Goal: Transaction & Acquisition: Book appointment/travel/reservation

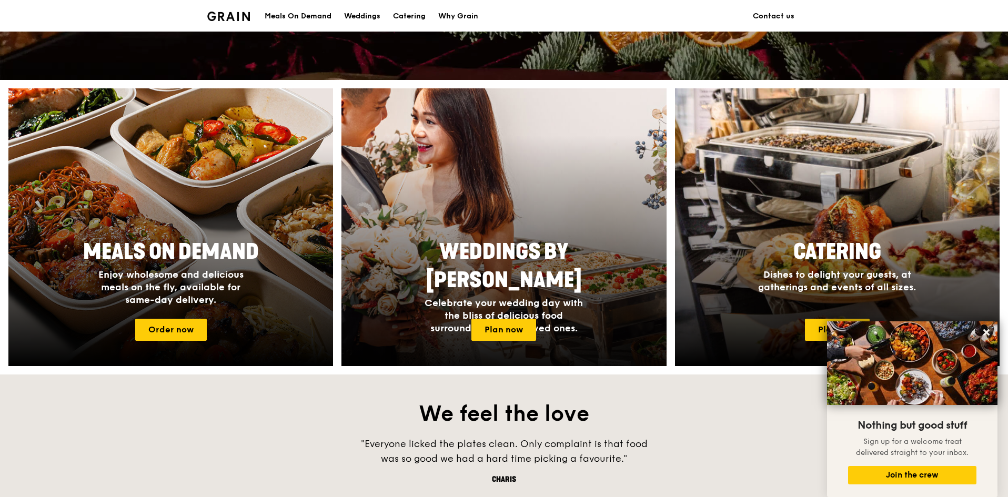
scroll to position [337, 0]
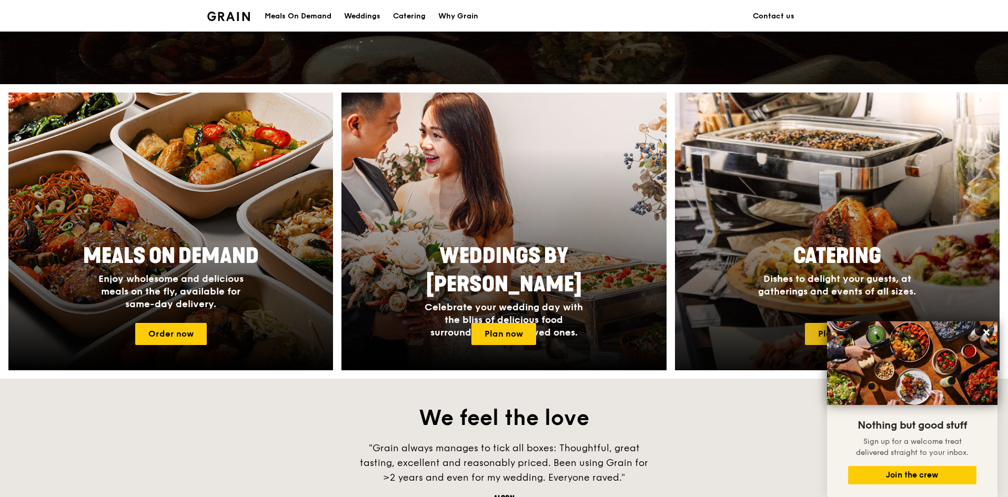
click at [816, 334] on link "Plan now" at bounding box center [837, 334] width 65 height 22
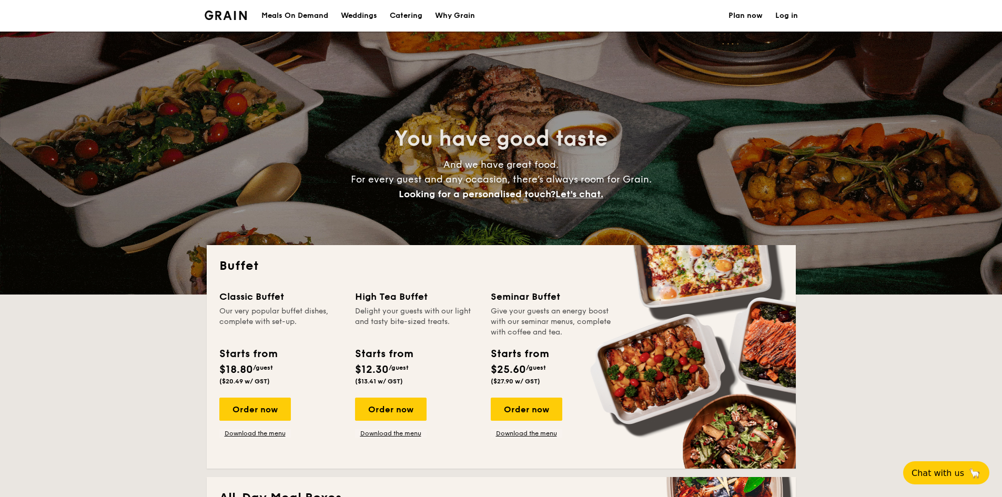
select select
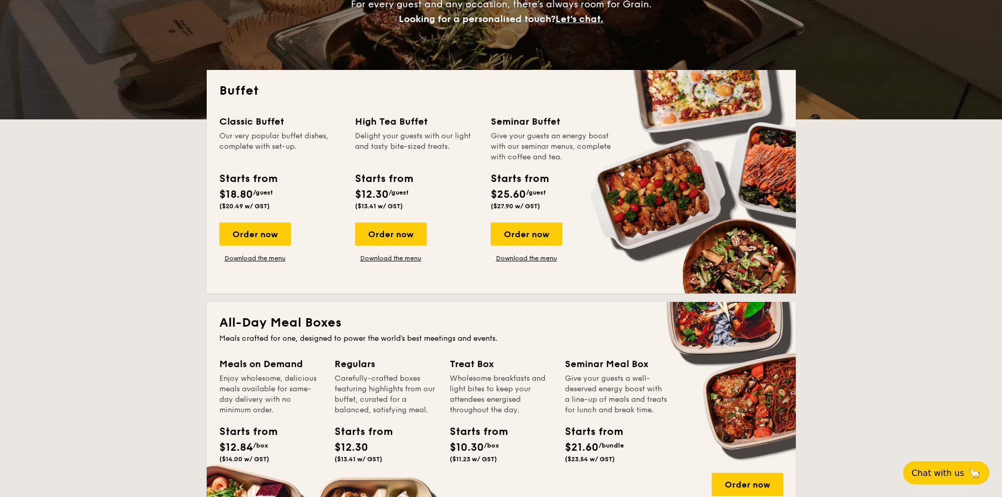
scroll to position [175, 0]
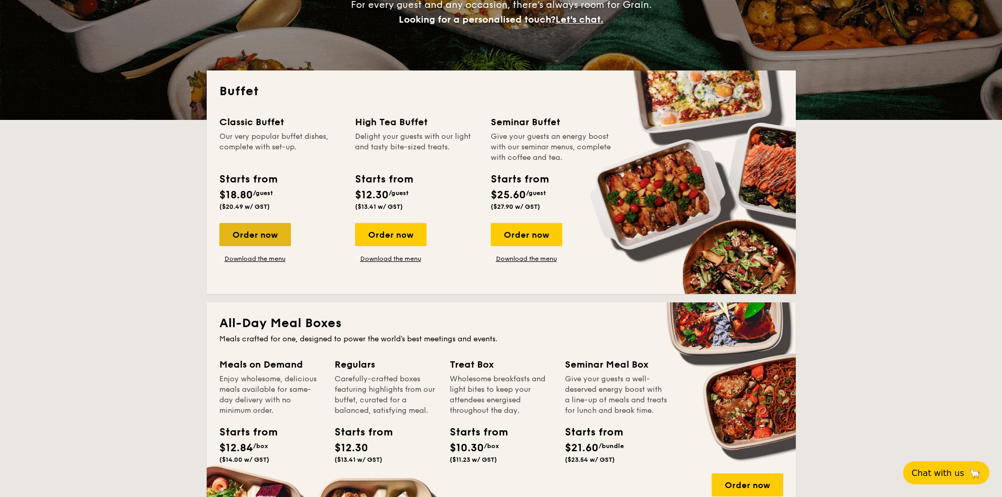
click at [263, 235] on div "Order now" at bounding box center [255, 234] width 72 height 23
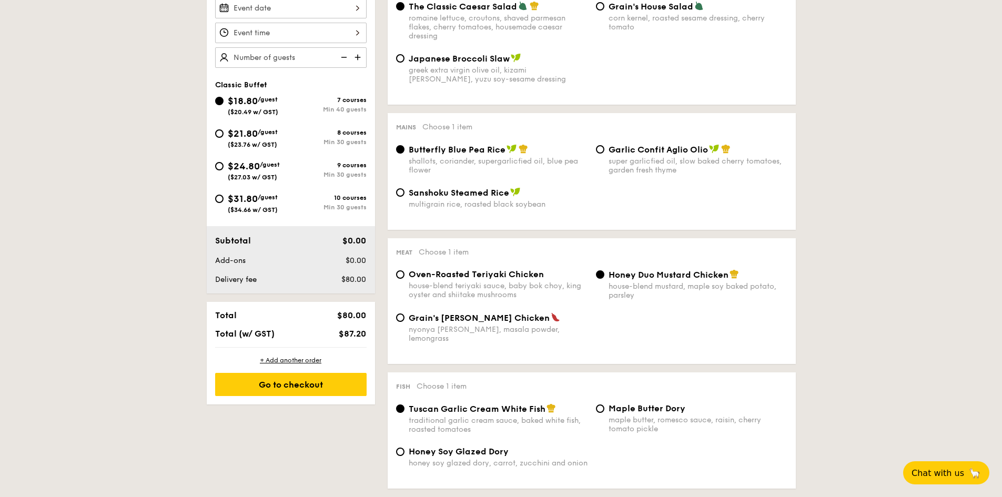
scroll to position [233, 0]
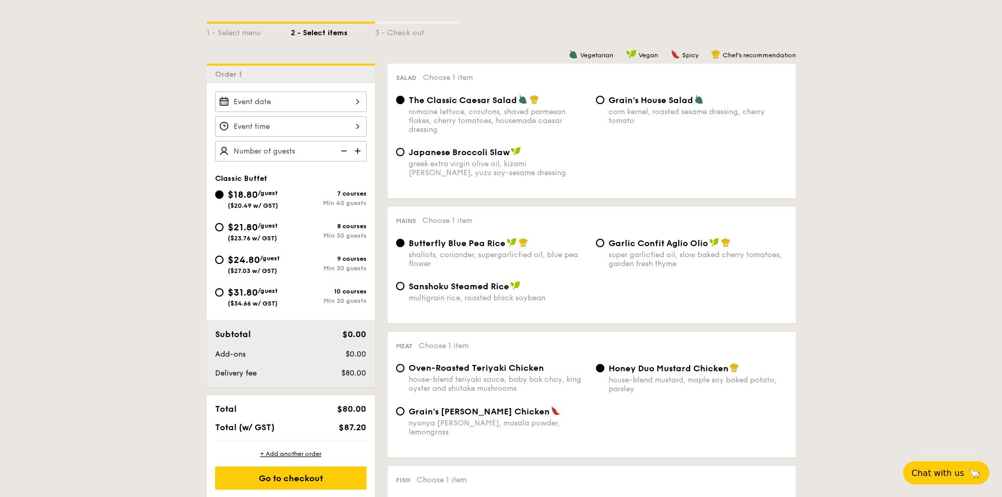
click at [356, 147] on img at bounding box center [359, 151] width 16 height 20
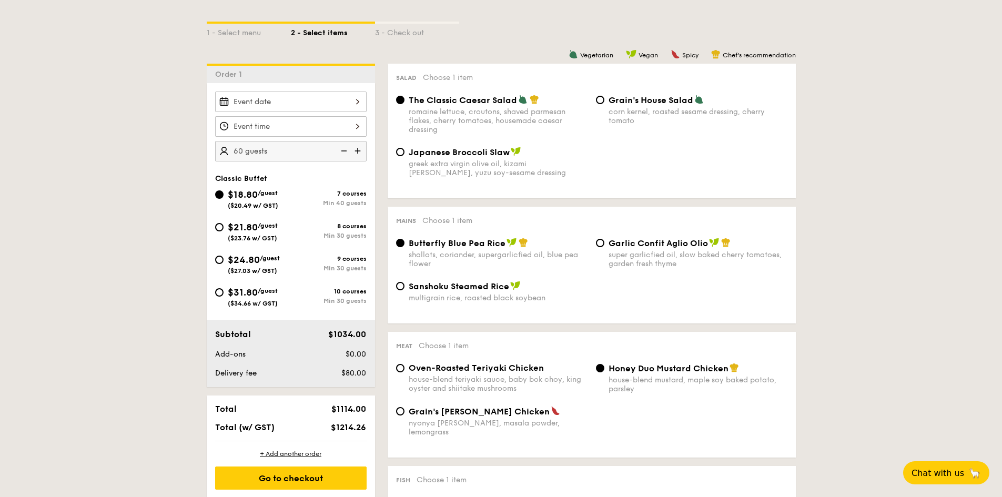
click at [356, 147] on img at bounding box center [359, 151] width 16 height 20
click at [345, 149] on img at bounding box center [343, 151] width 16 height 20
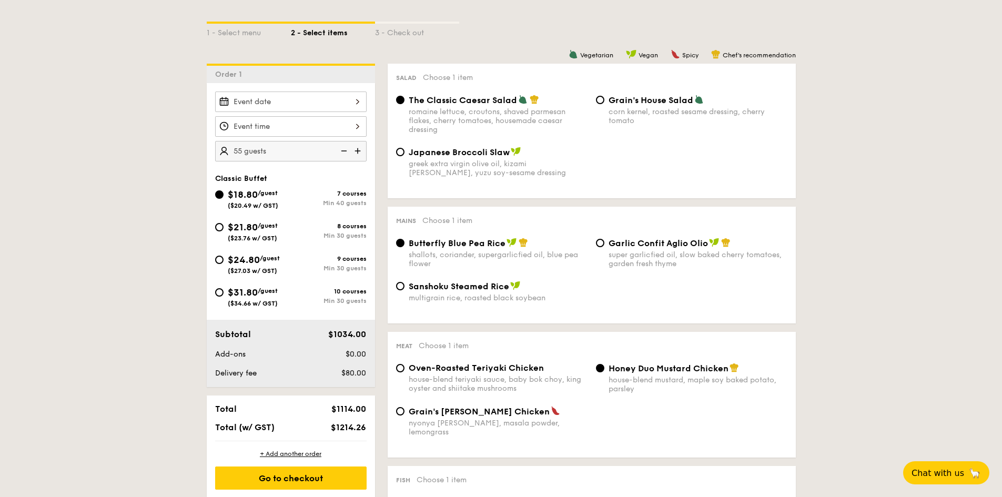
click at [345, 149] on img at bounding box center [343, 151] width 16 height 20
type input "40 guests"
click at [339, 150] on img at bounding box center [343, 151] width 16 height 20
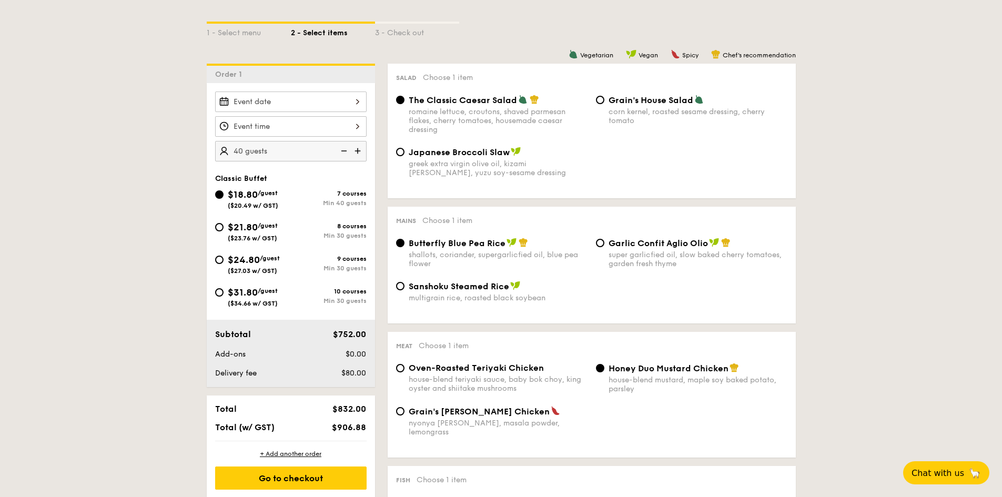
click at [343, 149] on img at bounding box center [343, 151] width 16 height 20
click at [346, 152] on img at bounding box center [343, 151] width 16 height 20
click at [344, 153] on img at bounding box center [343, 151] width 16 height 20
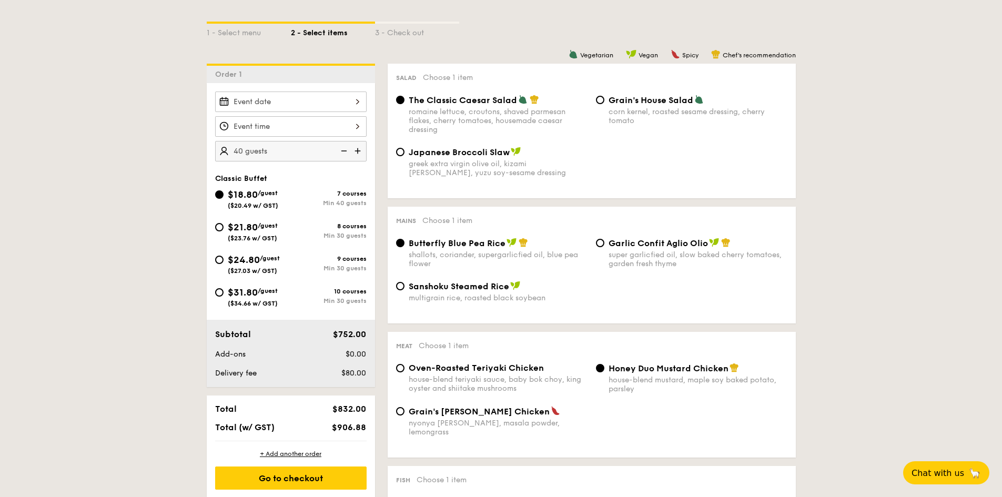
click at [344, 153] on img at bounding box center [343, 151] width 16 height 20
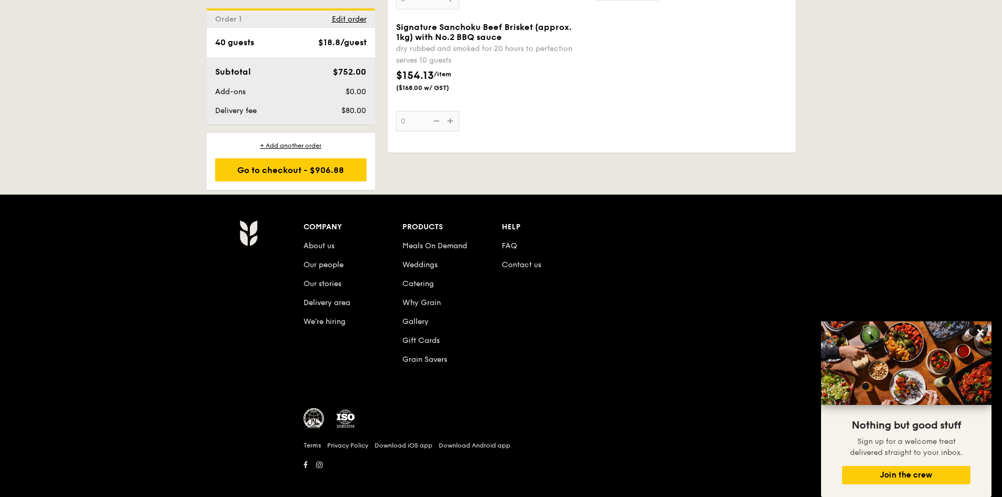
scroll to position [1158, 0]
